Goal: Find specific page/section: Find specific page/section

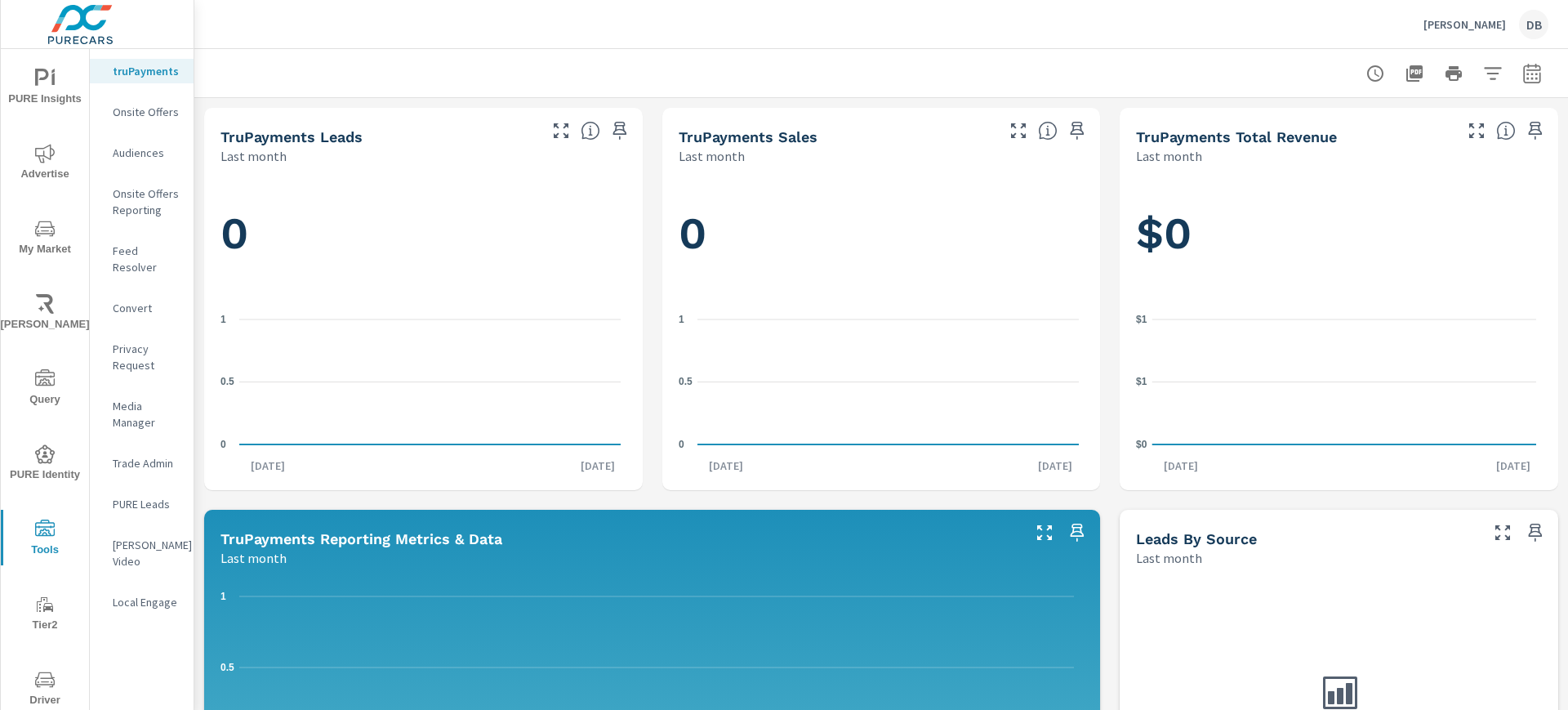
scroll to position [102, 0]
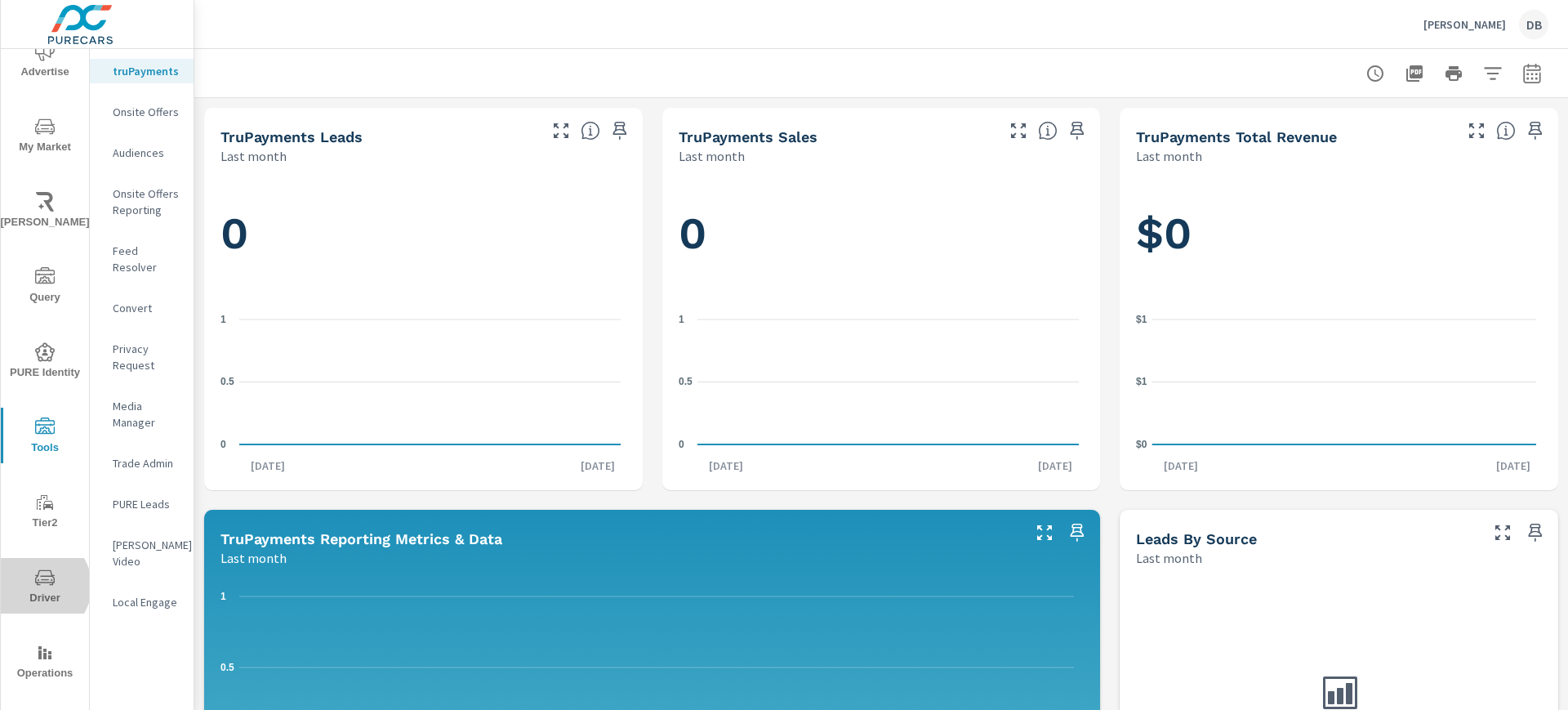
click at [36, 585] on icon "nav menu" at bounding box center [44, 578] width 19 height 19
